Goal: Transaction & Acquisition: Purchase product/service

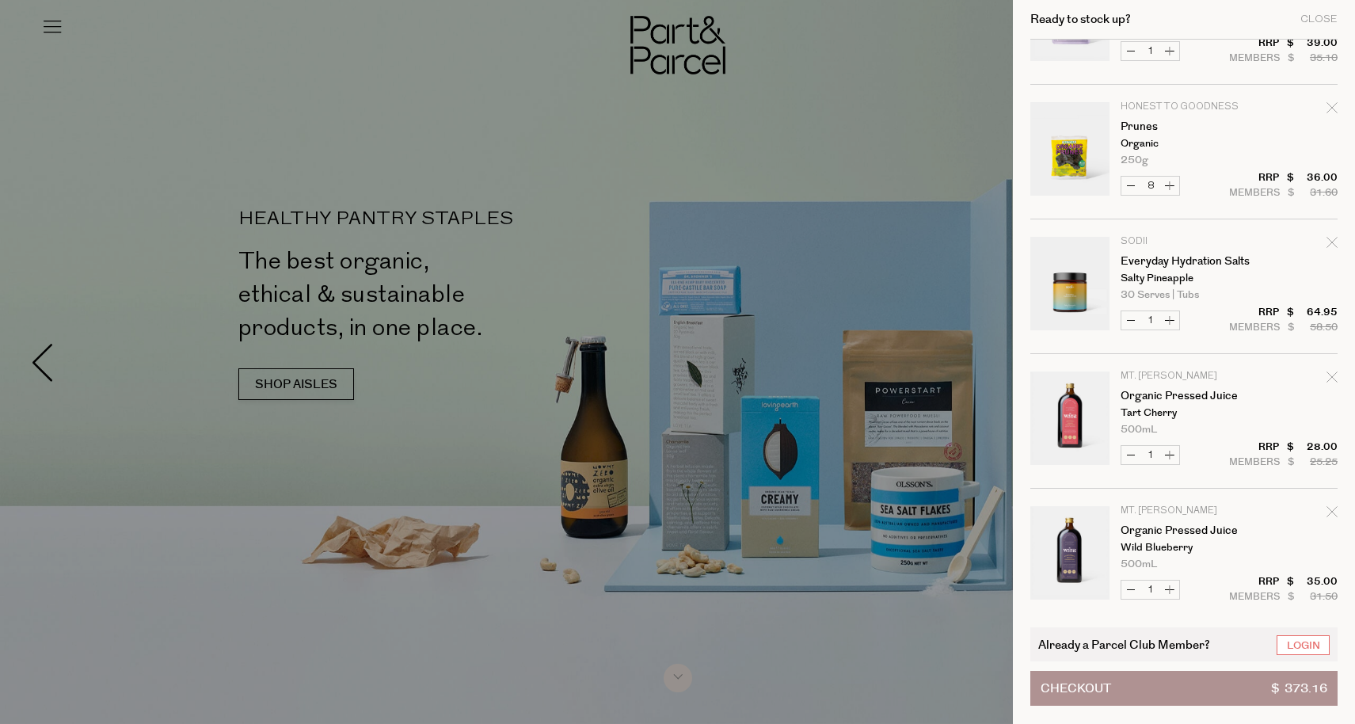
scroll to position [514, 0]
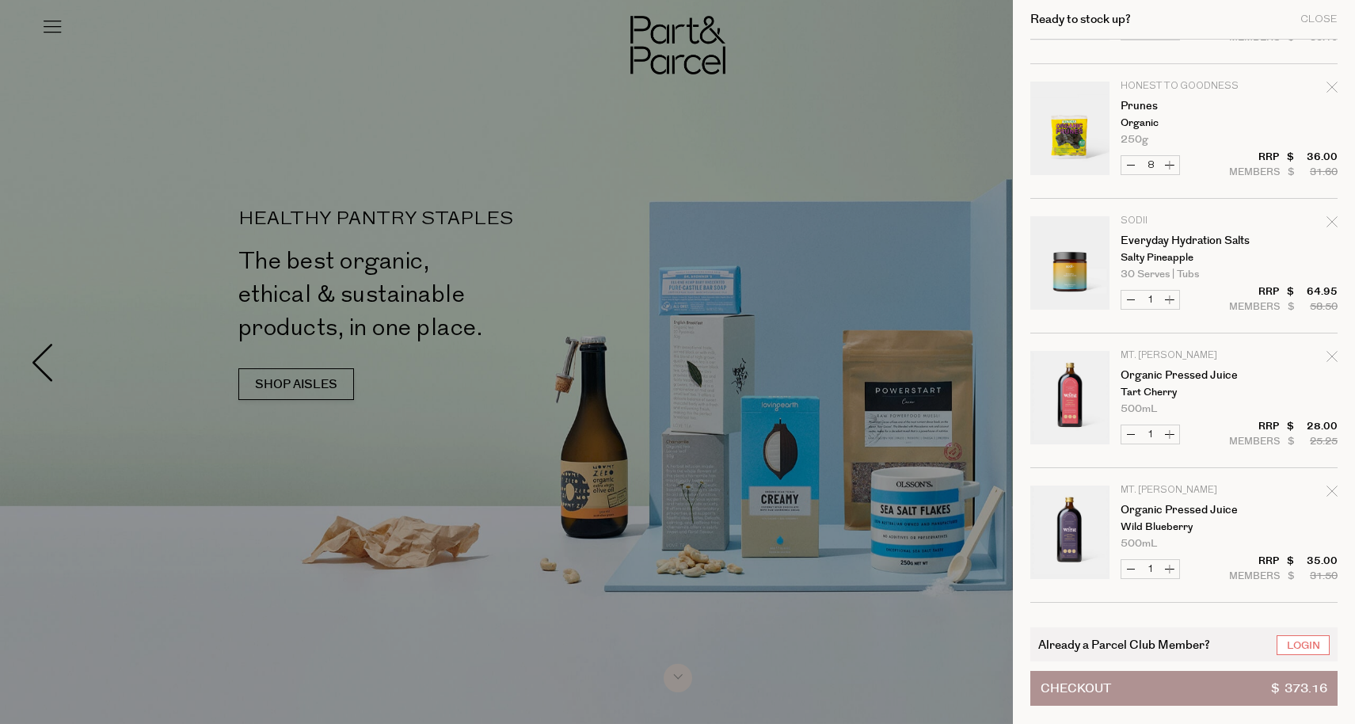
click at [705, 73] on div at bounding box center [677, 362] width 1355 height 724
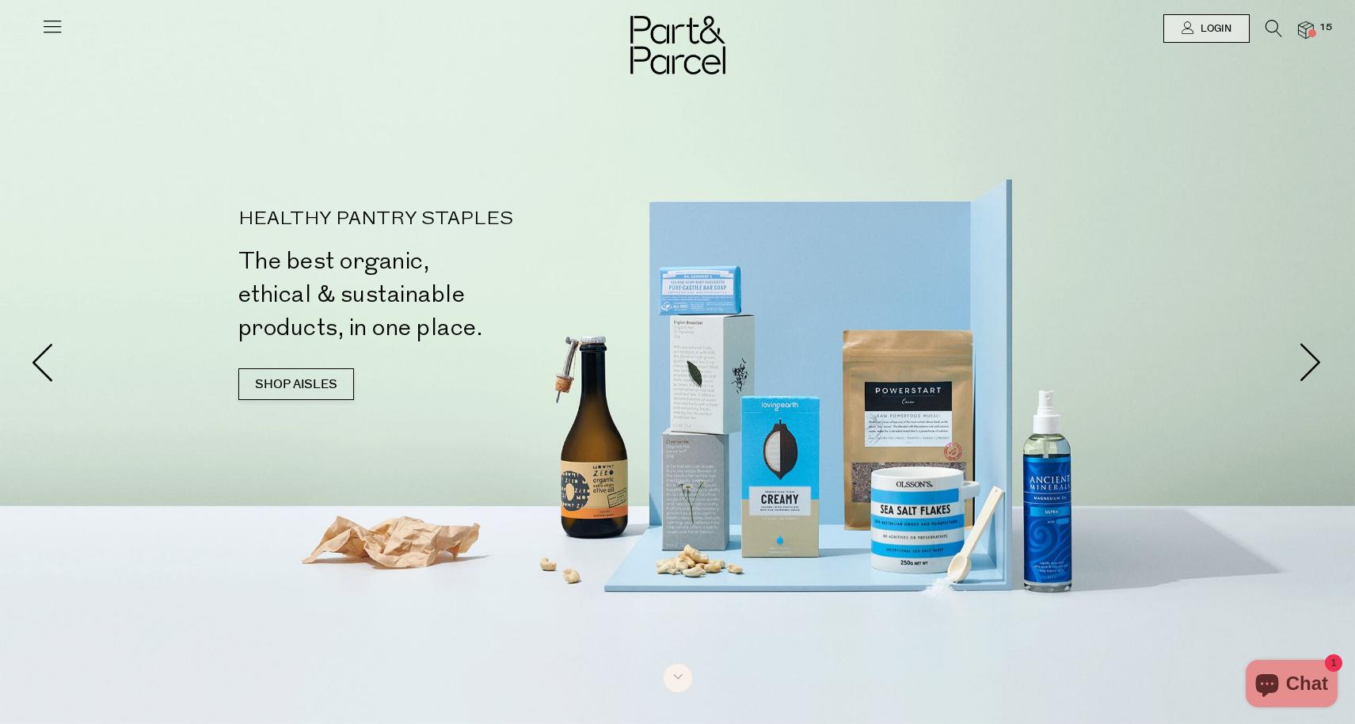
click at [705, 73] on div at bounding box center [677, 362] width 1355 height 724
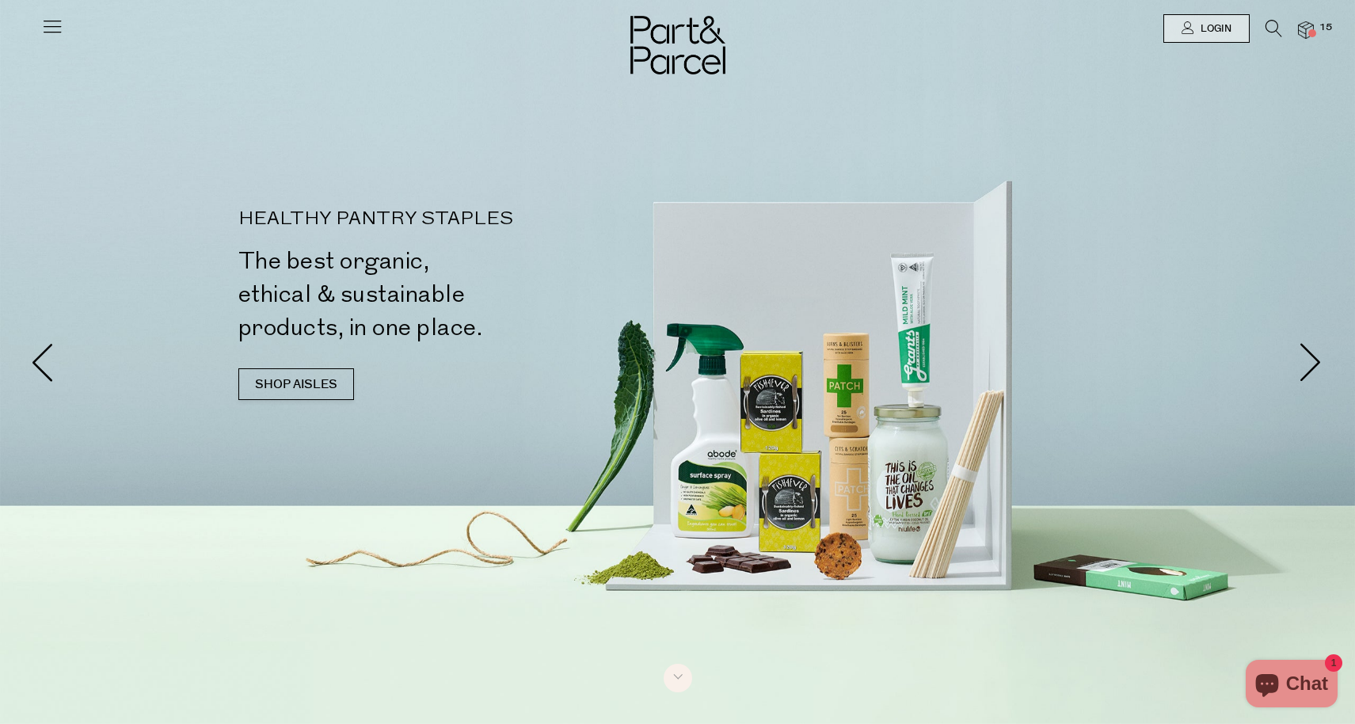
click at [66, 29] on div at bounding box center [677, 28] width 1355 height 57
click at [51, 29] on icon at bounding box center [52, 26] width 22 height 22
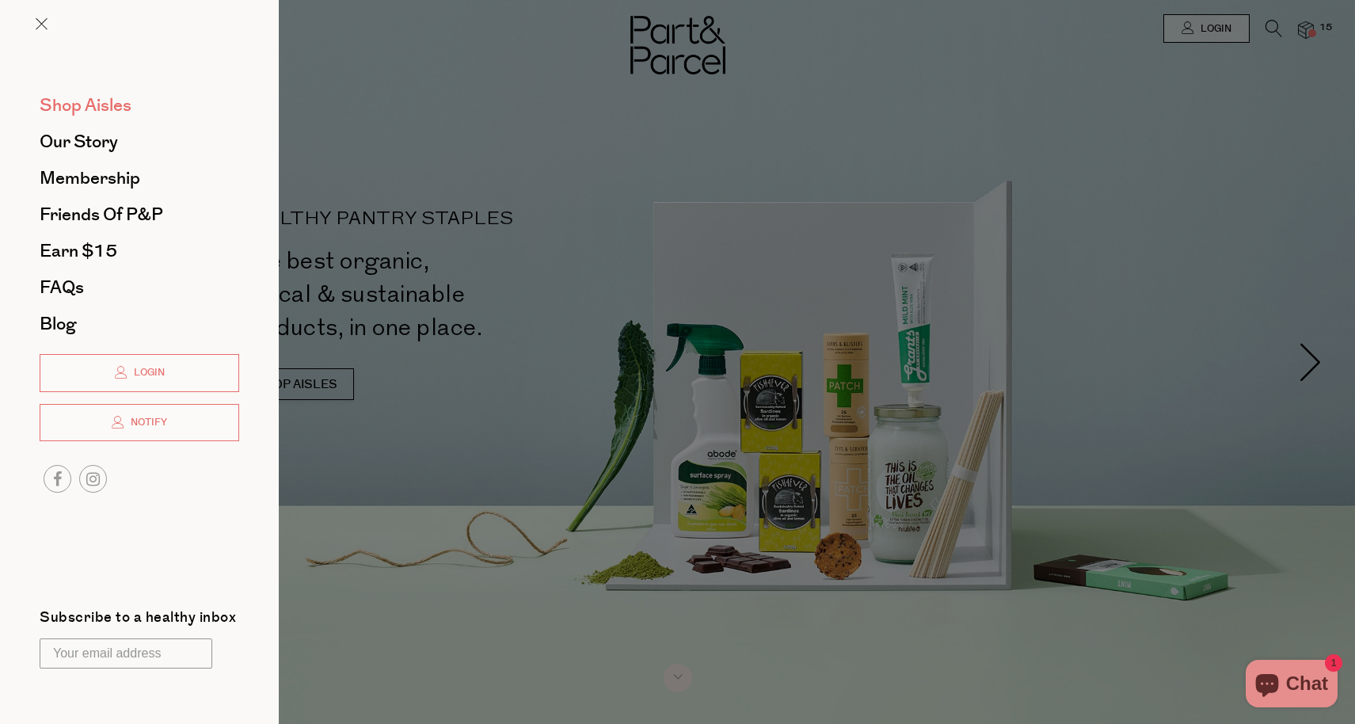
click at [91, 104] on span "Shop Aisles" at bounding box center [86, 105] width 92 height 25
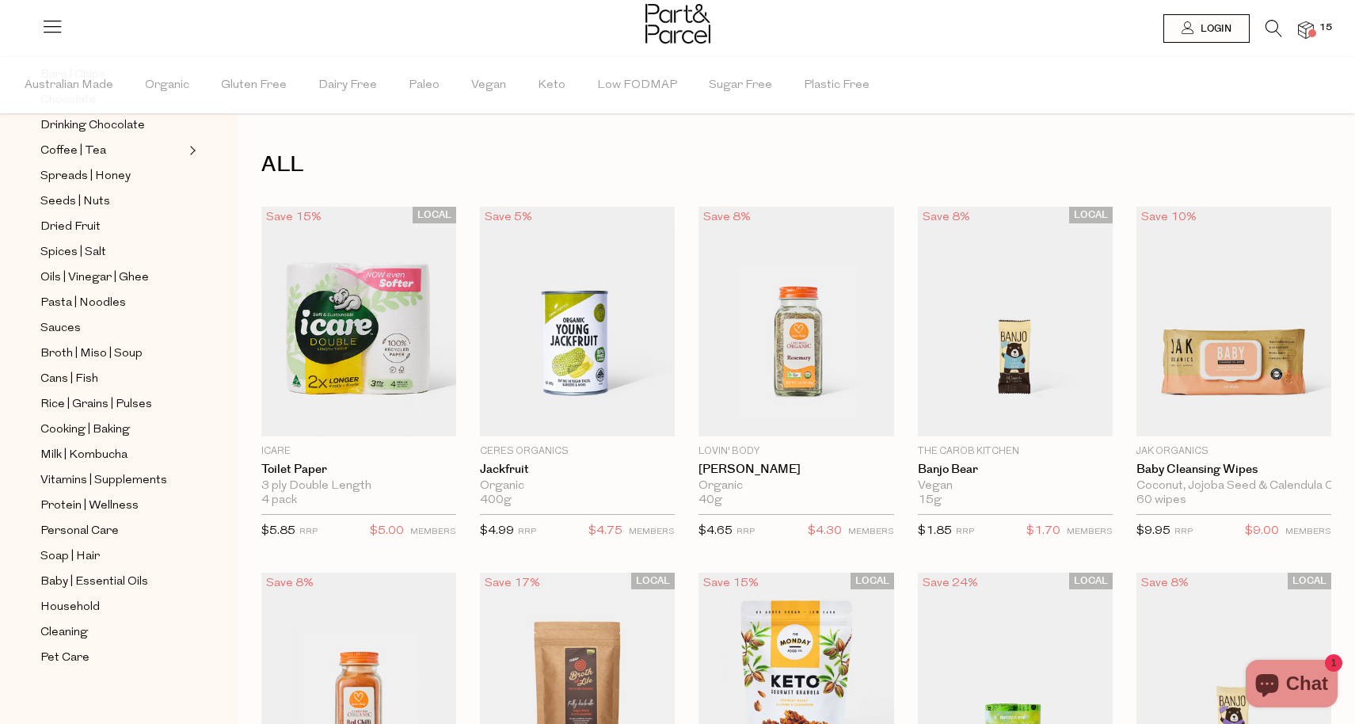
scroll to position [342, 0]
click at [87, 480] on span "Vitamins | Supplements" at bounding box center [103, 479] width 127 height 19
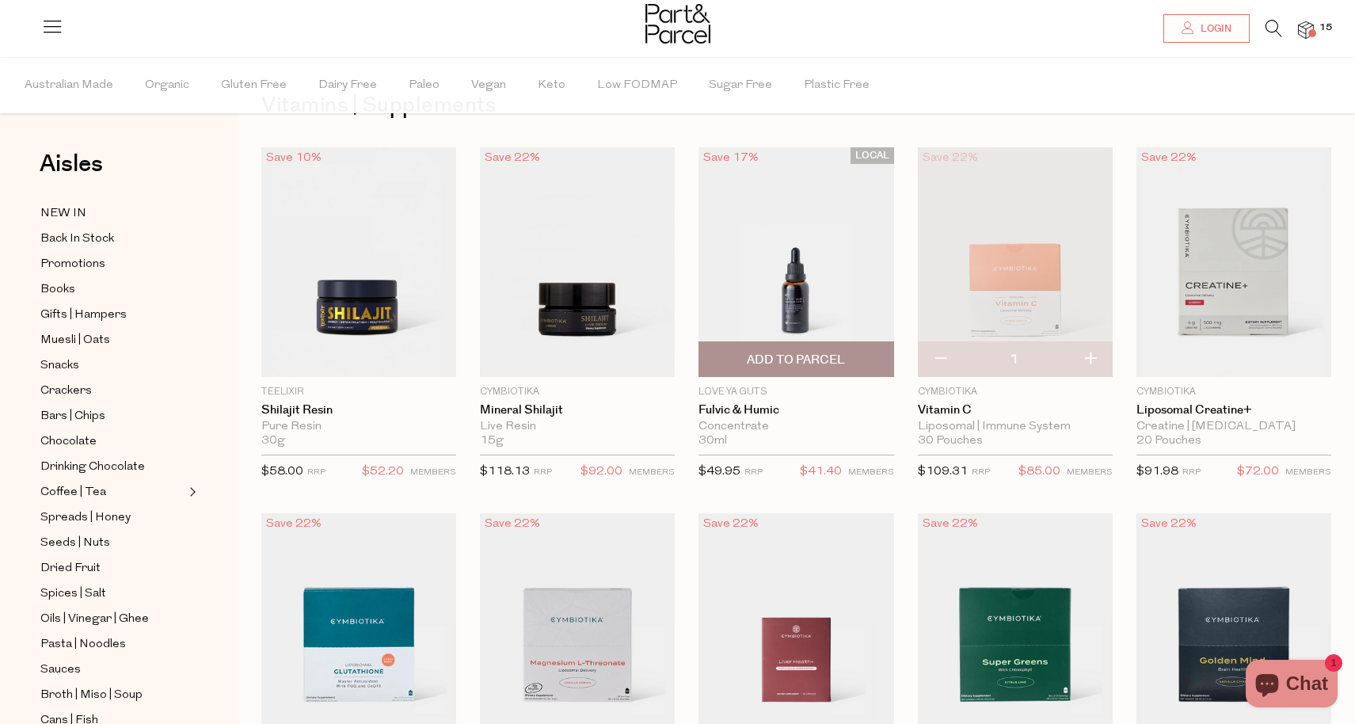
scroll to position [74, 0]
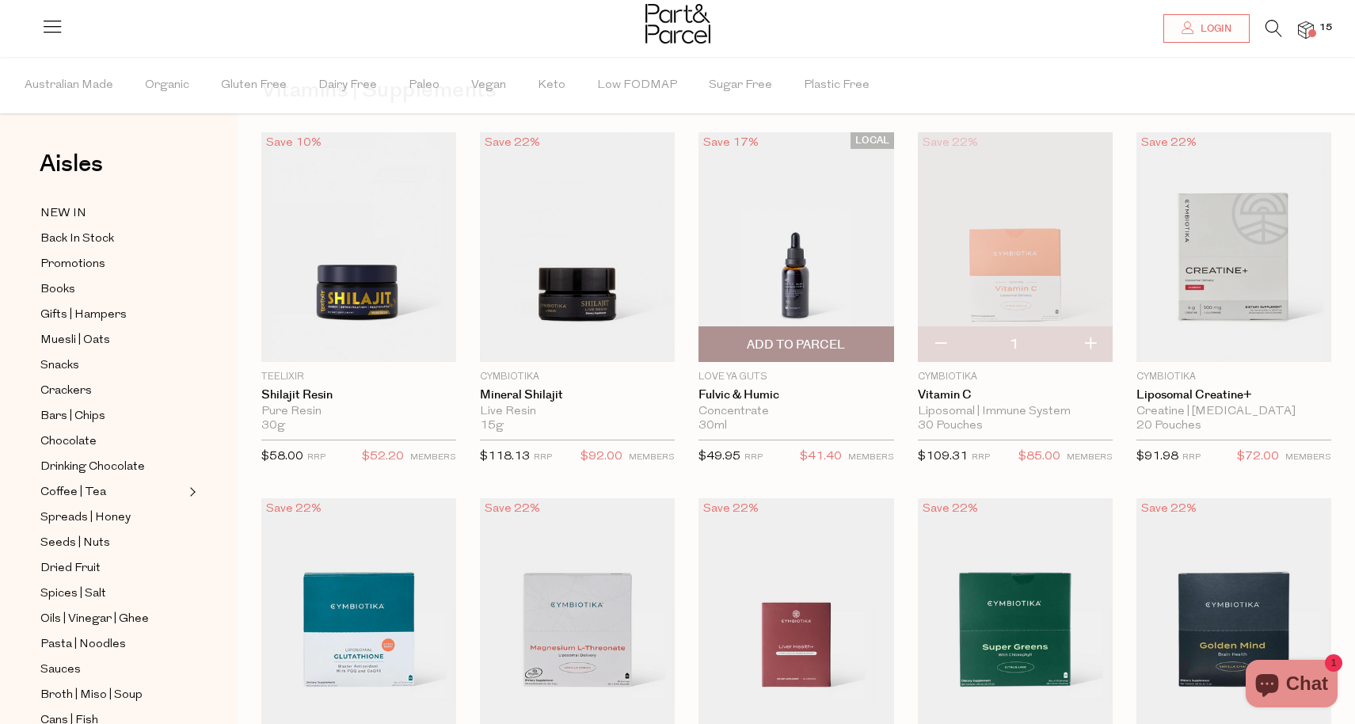
click at [818, 276] on img at bounding box center [796, 247] width 195 height 230
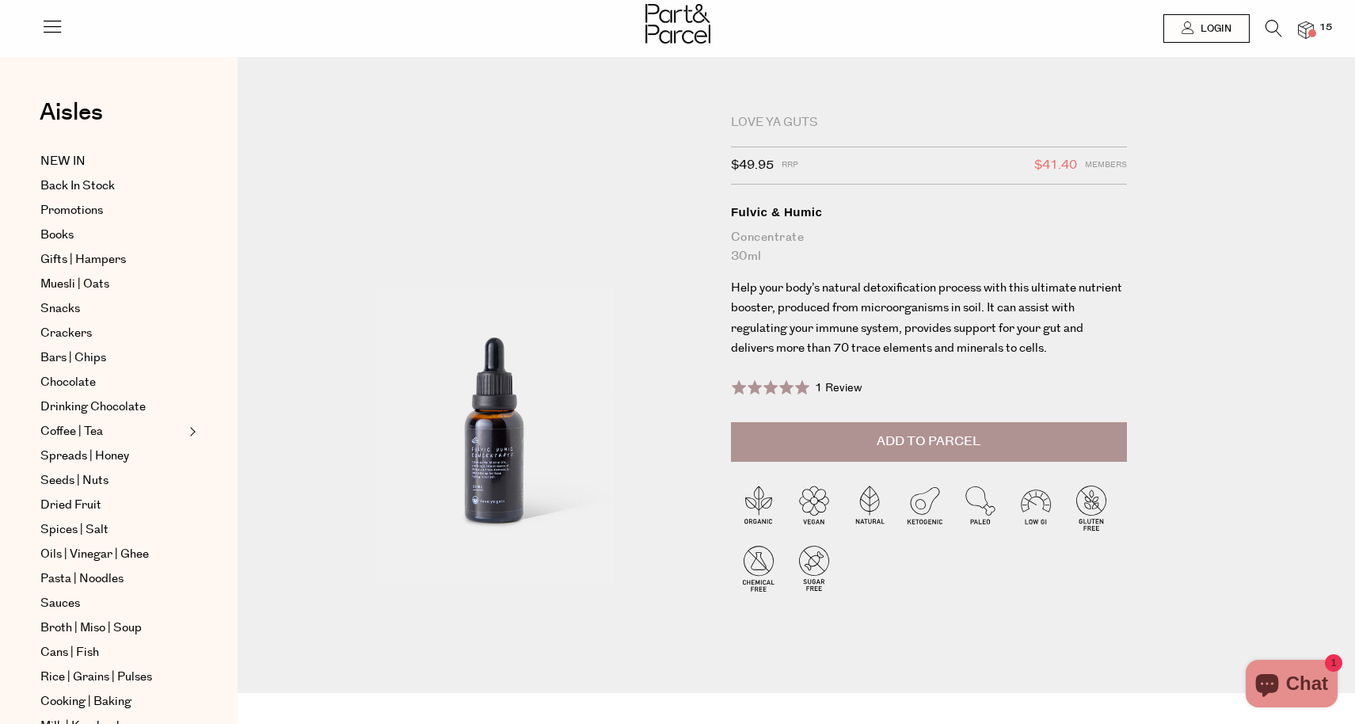
click at [847, 384] on span "1 Review" at bounding box center [839, 388] width 48 height 16
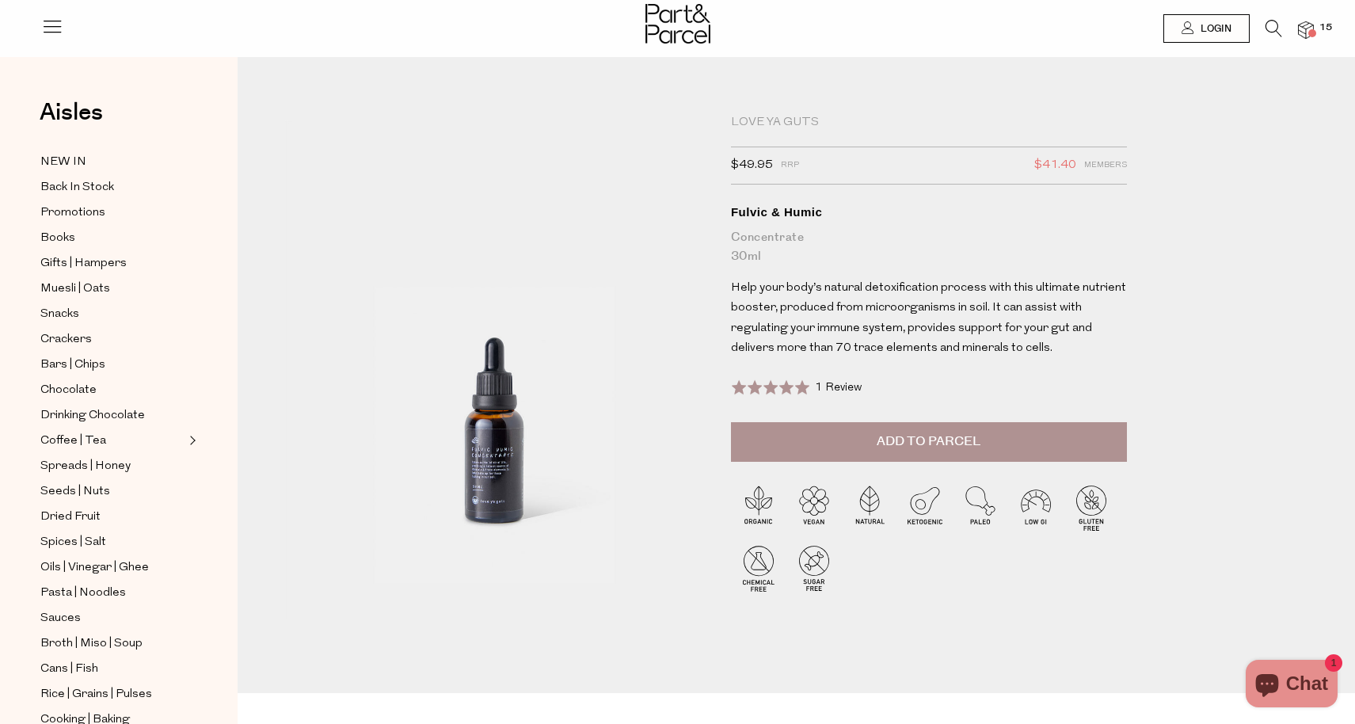
click at [1266, 31] on icon at bounding box center [1274, 28] width 17 height 17
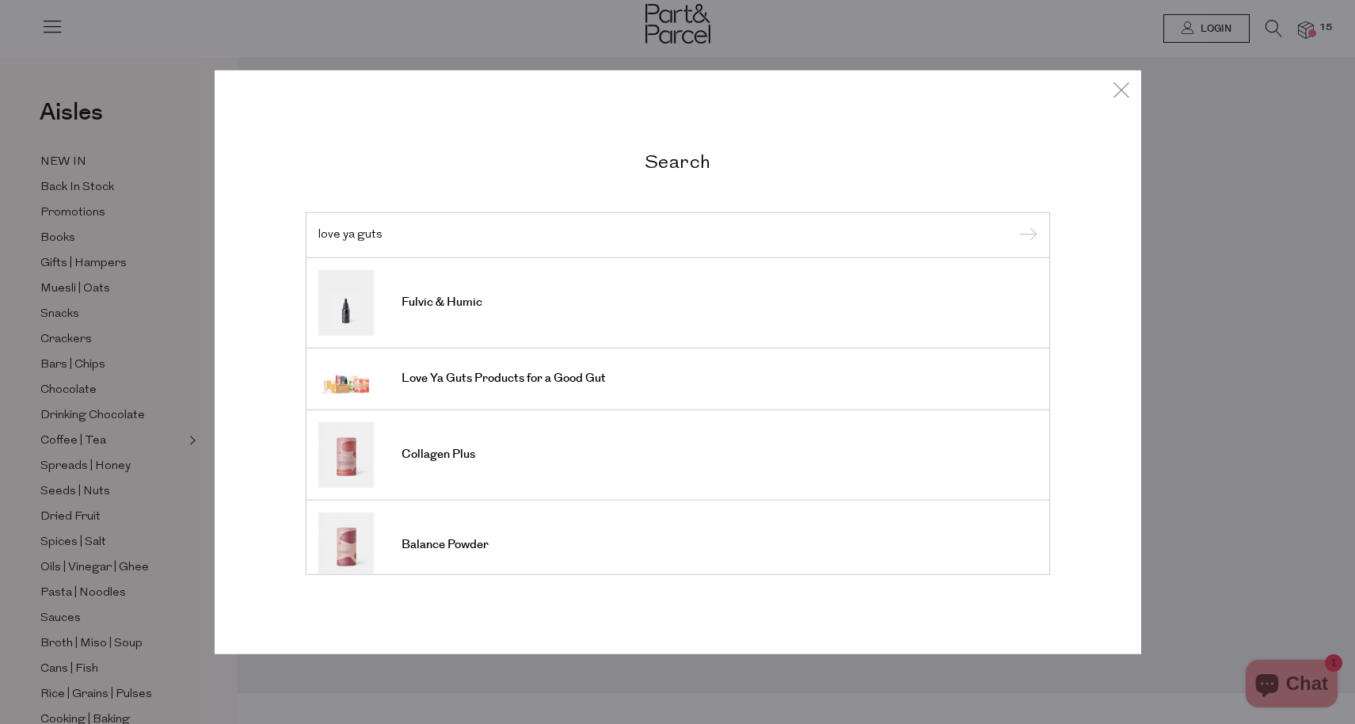
type input "love ya guts"
click at [1025, 236] on input "submit" at bounding box center [1026, 236] width 24 height 24
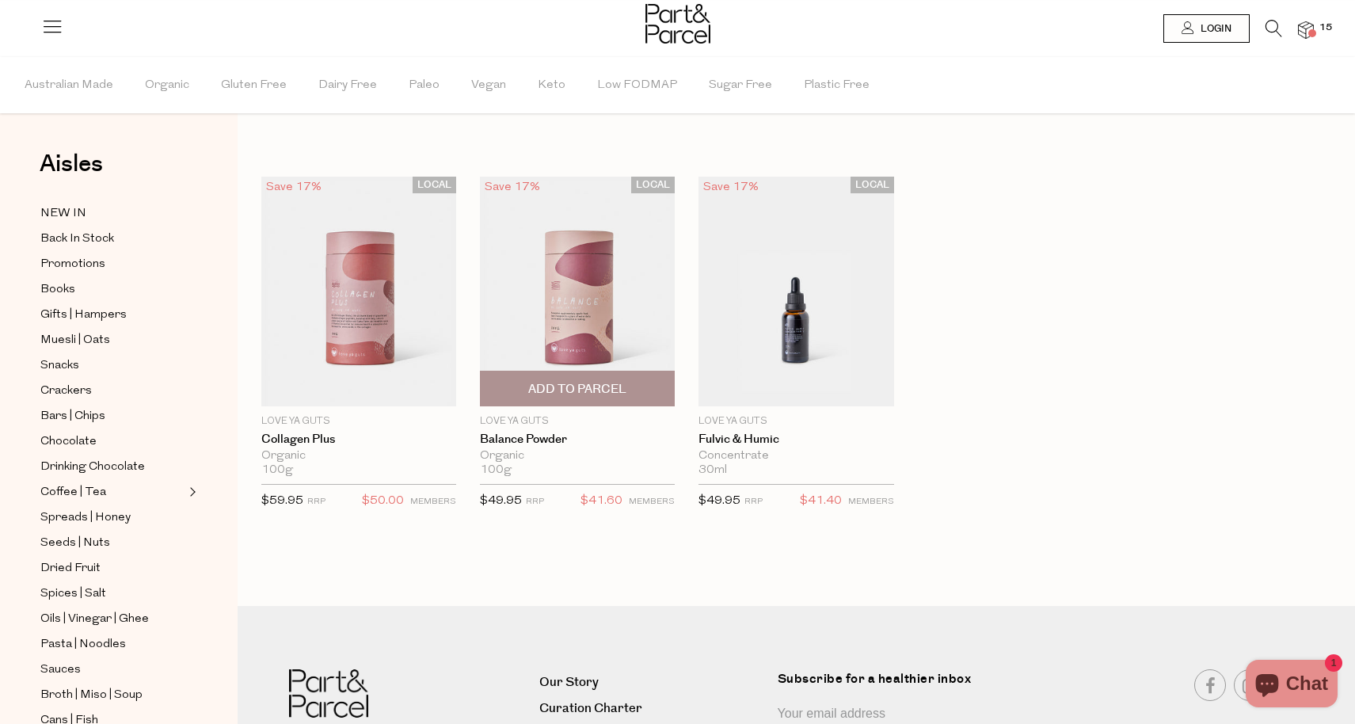
click at [550, 300] on img at bounding box center [577, 292] width 195 height 230
